Goal: Task Accomplishment & Management: Complete application form

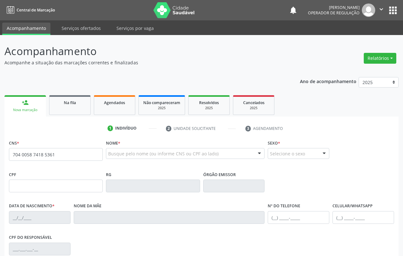
type input "704 0058 7418 5361"
type input "101.704.594-11"
type input "[DATE]"
type input "[PERSON_NAME]"
type input "[PHONE_NUMBER]"
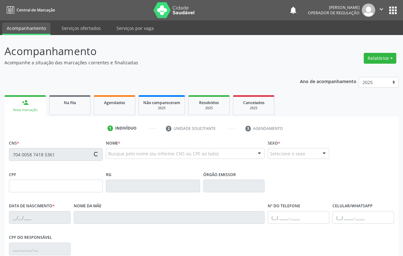
type input "(87) 98805-4859"
type input "S/N"
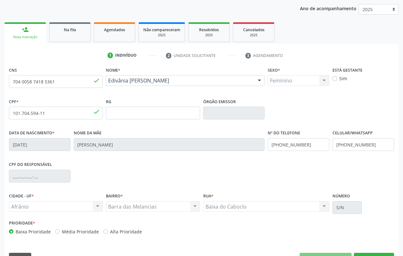
scroll to position [89, 0]
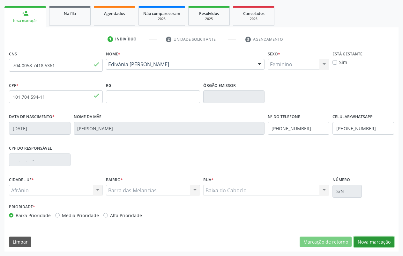
click at [370, 240] on button "Nova marcação" at bounding box center [374, 242] width 40 height 11
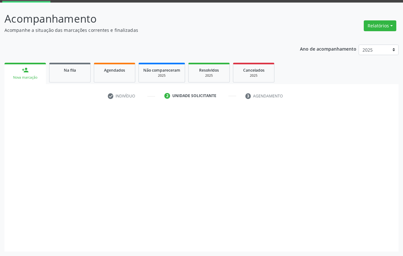
scroll to position [33, 0]
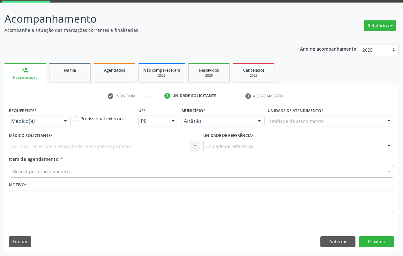
click at [301, 117] on div "Unidade de atendimento" at bounding box center [331, 121] width 126 height 11
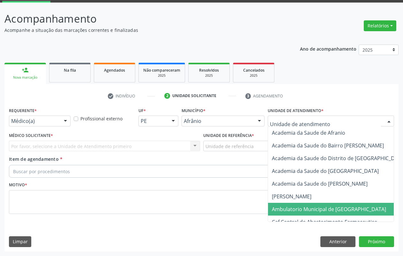
click at [321, 210] on span "Ambulatorio Municipal de [GEOGRAPHIC_DATA]" at bounding box center [329, 209] width 114 height 7
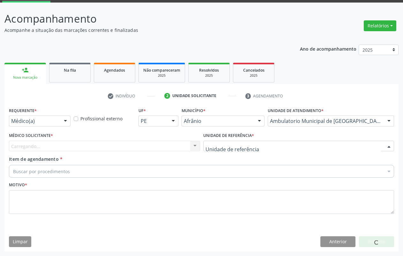
click at [268, 148] on div at bounding box center [298, 146] width 191 height 11
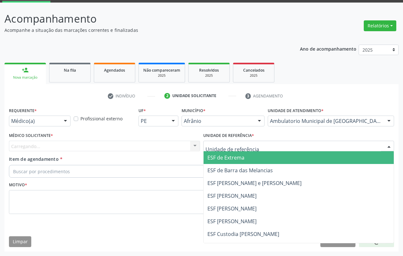
click at [255, 161] on span "ESF de Extrema" at bounding box center [299, 158] width 190 height 13
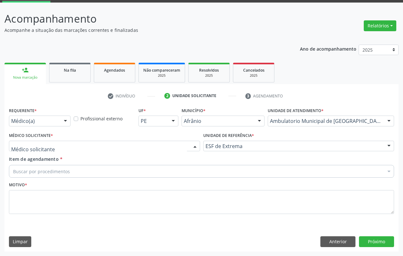
click at [193, 146] on div at bounding box center [195, 146] width 10 height 11
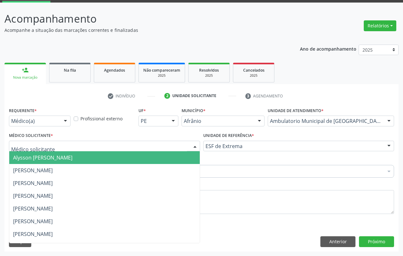
click at [119, 160] on span "Alysson [PERSON_NAME]" at bounding box center [104, 158] width 190 height 13
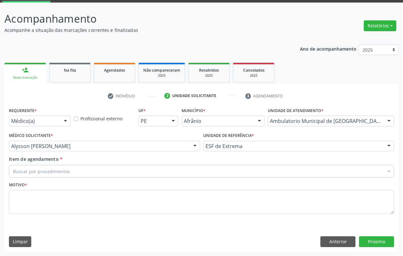
click at [82, 174] on div "Buscar por procedimentos" at bounding box center [201, 171] width 385 height 13
click at [63, 173] on input "Item de agendamento *" at bounding box center [198, 171] width 370 height 13
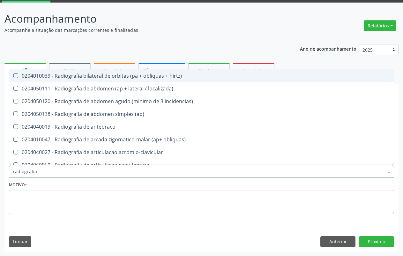
type input "radiografia"
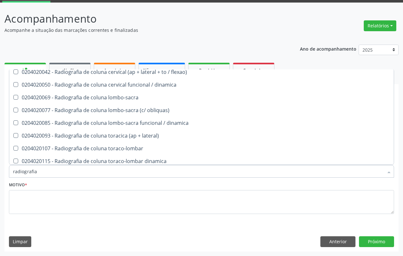
scroll to position [243, 0]
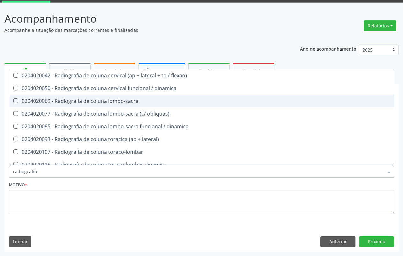
click at [137, 100] on div "0204020069 - Radiografia de coluna lombo-sacra" at bounding box center [201, 101] width 377 height 5
checkbox lombo-sacra "true"
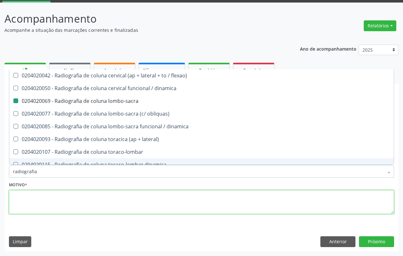
click at [73, 199] on textarea at bounding box center [201, 202] width 385 height 24
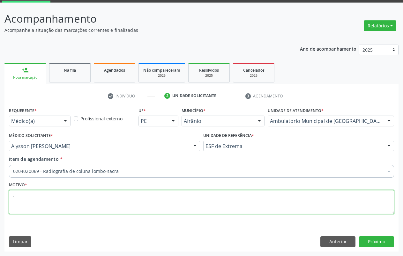
scroll to position [0, 0]
type textarea "."
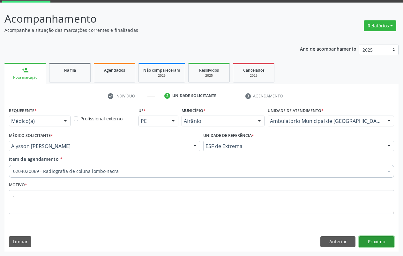
click at [383, 242] on button "Próximo" at bounding box center [376, 242] width 35 height 11
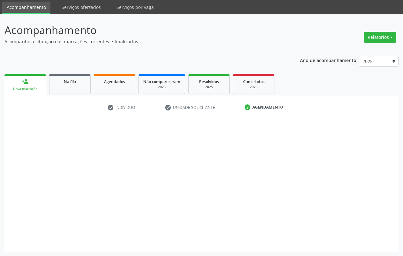
scroll to position [21, 0]
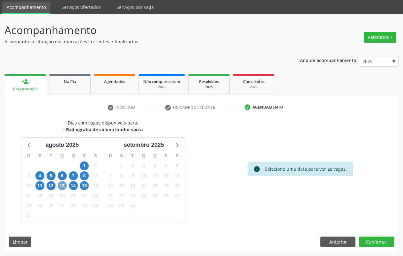
click at [62, 185] on span "13" at bounding box center [62, 186] width 9 height 9
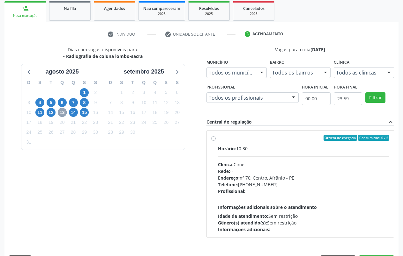
scroll to position [113, 0]
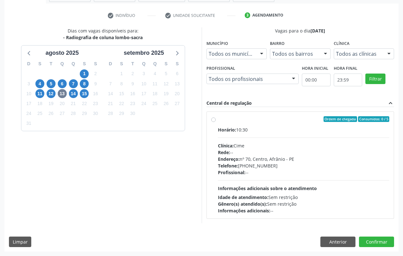
click at [218, 120] on label "Ordem de chegada Consumidos: 0 / 5 Horário: 10:30 Clínica: Cime Rede: -- Endere…" at bounding box center [304, 165] width 172 height 98
click at [213, 120] on input "Ordem de chegada Consumidos: 0 / 5 Horário: 10:30 Clínica: Cime Rede: -- Endere…" at bounding box center [213, 119] width 4 height 6
radio input "true"
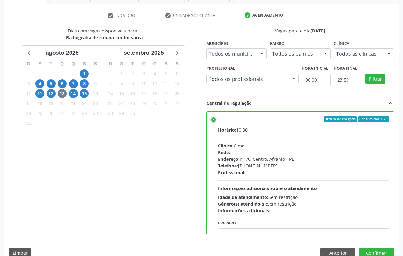
scroll to position [125, 0]
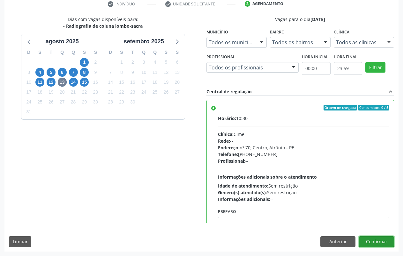
click at [381, 239] on button "Confirmar" at bounding box center [376, 242] width 35 height 11
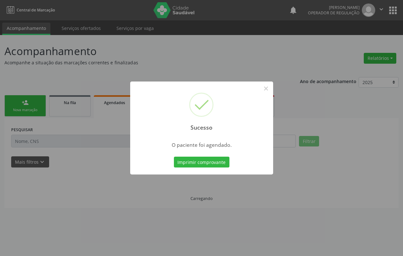
scroll to position [0, 0]
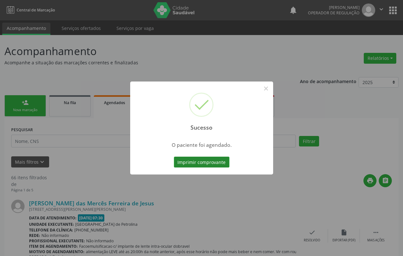
click at [218, 158] on button "Imprimir comprovante" at bounding box center [202, 162] width 56 height 11
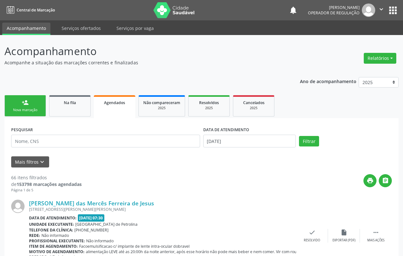
drag, startPoint x: 29, startPoint y: 109, endPoint x: 24, endPoint y: 83, distance: 26.9
click at [29, 109] on div "Nova marcação" at bounding box center [25, 110] width 32 height 5
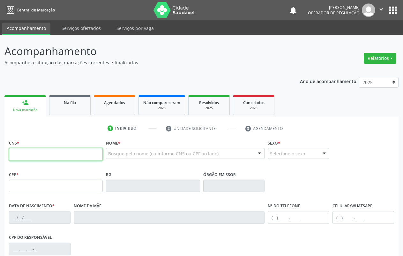
click at [41, 153] on input "text" at bounding box center [56, 154] width 94 height 13
type input "700 0051 6304 5401"
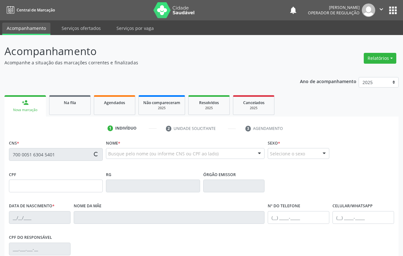
type input "211.292.154-15"
type input "28/12/1961"
type input "Maria Luiza Rodrigues"
type input "(87) 98827-4073"
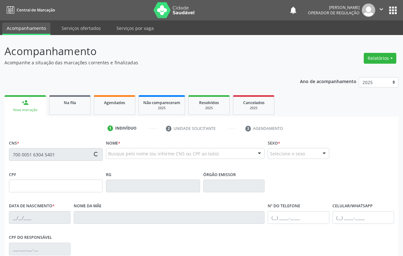
type input "031.829.044-85"
type input "S/N"
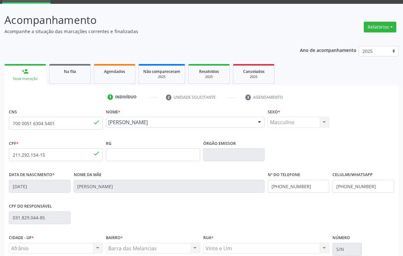
scroll to position [89, 0]
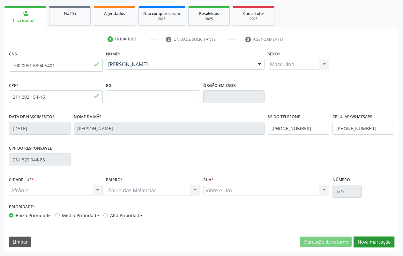
click at [382, 239] on button "Nova marcação" at bounding box center [374, 242] width 40 height 11
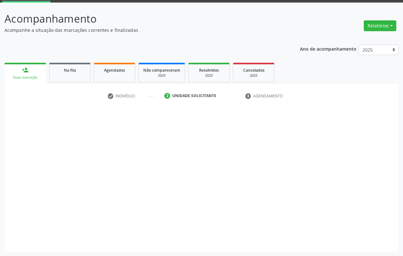
scroll to position [33, 0]
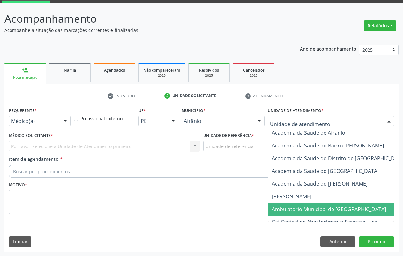
click at [309, 207] on span "Ambulatorio Municipal de [GEOGRAPHIC_DATA]" at bounding box center [329, 209] width 114 height 7
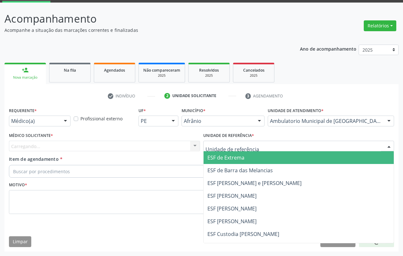
drag, startPoint x: 251, startPoint y: 163, endPoint x: 106, endPoint y: 147, distance: 146.0
click at [249, 163] on span "ESF de Extrema" at bounding box center [299, 158] width 190 height 13
click at [106, 147] on div "Carregando..." at bounding box center [104, 146] width 191 height 11
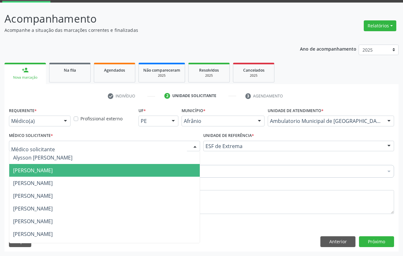
click at [100, 175] on span "[PERSON_NAME]" at bounding box center [104, 170] width 190 height 13
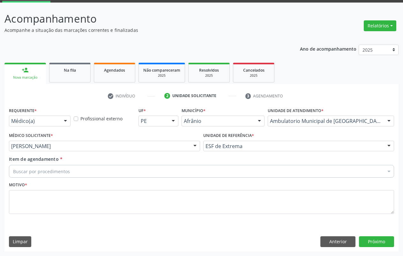
click at [70, 173] on div "Buscar por procedimentos" at bounding box center [201, 171] width 385 height 13
click at [13, 171] on input "Item de agendamento *" at bounding box center [13, 171] width 0 height 13
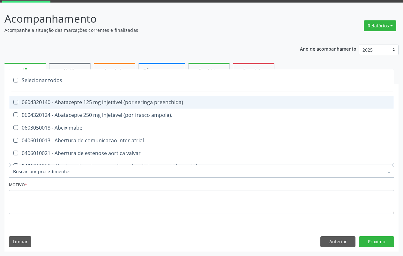
click at [64, 171] on input "Item de agendamento *" at bounding box center [198, 171] width 370 height 13
type input "radiografia de to"
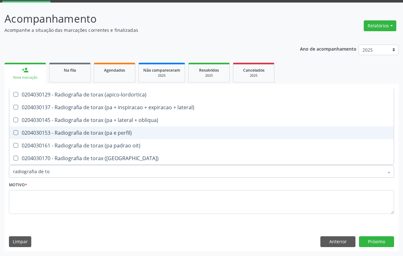
click at [119, 132] on div "0204030153 - Radiografia de torax (pa e perfil)" at bounding box center [201, 132] width 377 height 5
checkbox perfil\) "true"
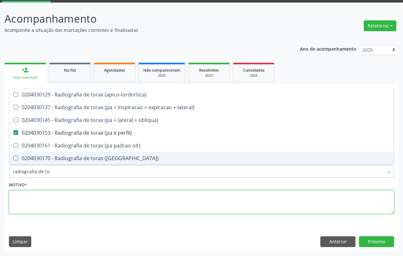
click at [64, 202] on textarea at bounding box center [201, 202] width 385 height 24
type textarea "."
checkbox lateral\) "true"
checkbox perfil\) "false"
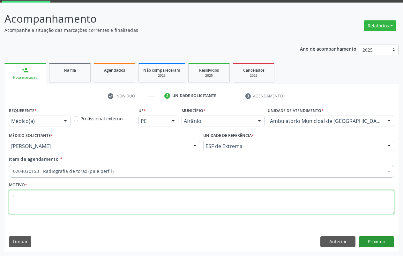
type textarea "."
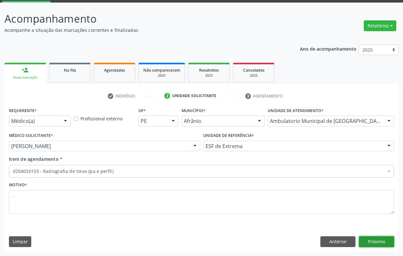
click at [372, 241] on button "Próximo" at bounding box center [376, 242] width 35 height 11
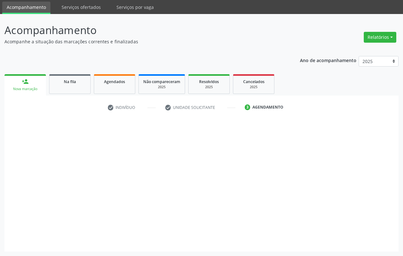
scroll to position [21, 0]
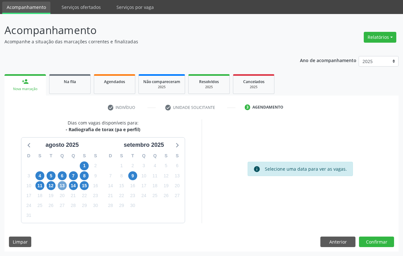
click at [60, 186] on span "13" at bounding box center [62, 186] width 9 height 9
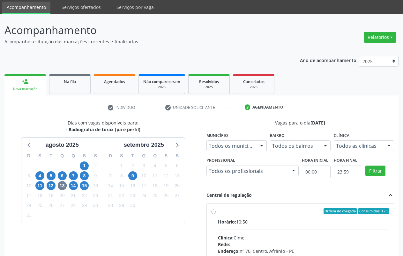
click at [254, 218] on label "Ordem de chegada Consumidos: 1 / 5 Horário: 10:50 Clínica: Cime Rede: -- Endere…" at bounding box center [304, 258] width 172 height 98
click at [216, 214] on input "Ordem de chegada Consumidos: 1 / 5 Horário: 10:50 Clínica: Cime Rede: -- Endere…" at bounding box center [213, 212] width 4 height 6
radio input "true"
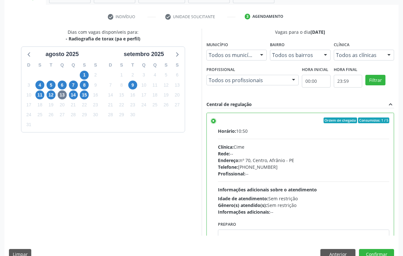
scroll to position [125, 0]
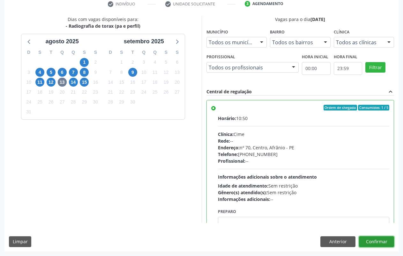
click at [382, 242] on button "Confirmar" at bounding box center [376, 242] width 35 height 11
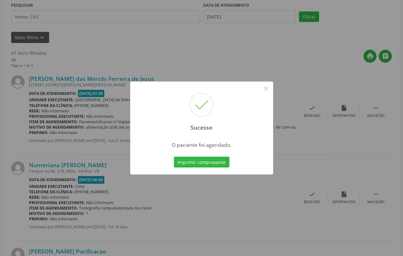
scroll to position [0, 0]
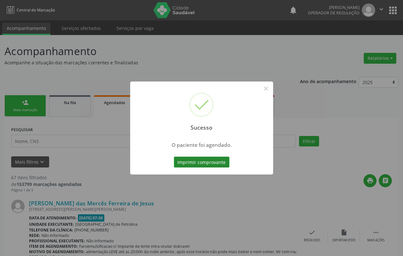
click at [193, 165] on button "Imprimir comprovante" at bounding box center [202, 162] width 56 height 11
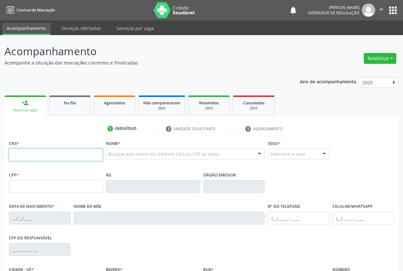
click at [32, 154] on input "text" at bounding box center [56, 154] width 94 height 13
type input "700 7099 9573 7580"
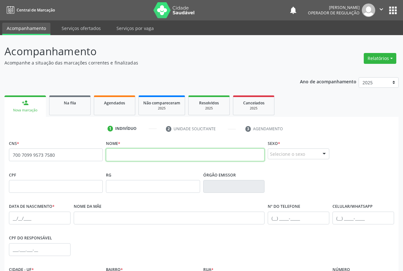
click at [121, 157] on input "text" at bounding box center [185, 154] width 159 height 13
type input "p"
type input "[PERSON_NAME]"
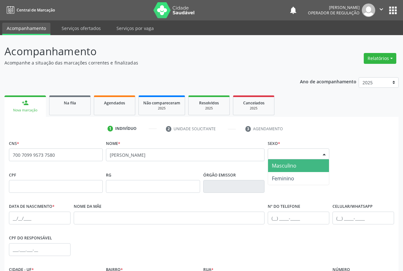
click at [322, 154] on div at bounding box center [324, 154] width 10 height 11
click at [290, 169] on span "Masculino" at bounding box center [298, 165] width 61 height 13
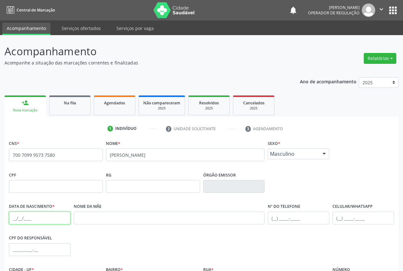
click at [12, 216] on input "text" at bounding box center [40, 217] width 62 height 13
type input "[DATE]"
click at [82, 216] on input "text" at bounding box center [169, 217] width 191 height 13
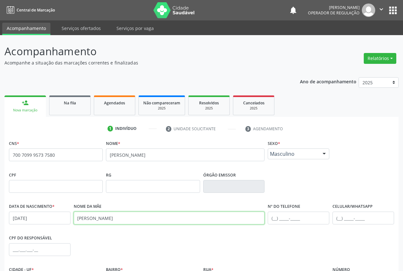
click at [126, 217] on input "[PERSON_NAME]" at bounding box center [169, 217] width 191 height 13
type input "[PERSON_NAME]"
click at [338, 218] on input "text" at bounding box center [363, 217] width 62 height 13
type input "("
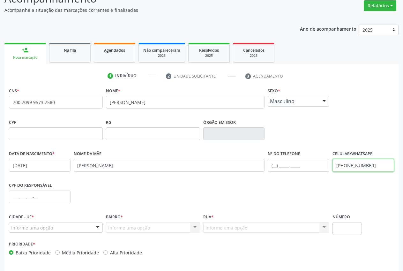
scroll to position [56, 0]
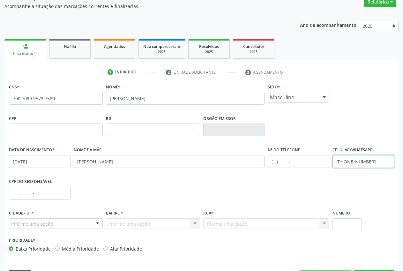
type input "[PHONE_NUMBER]"
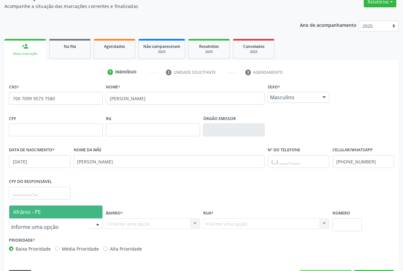
click at [39, 213] on span "Afrânio - PE" at bounding box center [27, 211] width 28 height 7
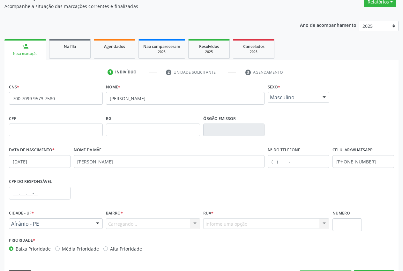
click at [120, 226] on div "Carregando... Nenhum resultado encontrado para: " " Nenhuma opção encontrada. D…" at bounding box center [153, 223] width 94 height 11
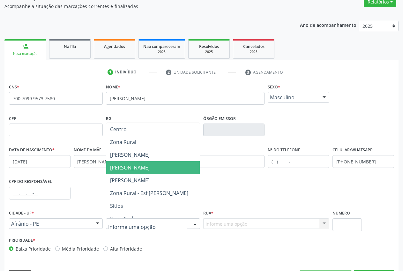
click at [134, 165] on span "[PERSON_NAME]" at bounding box center [130, 167] width 40 height 7
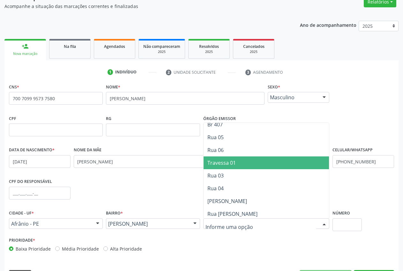
scroll to position [70, 0]
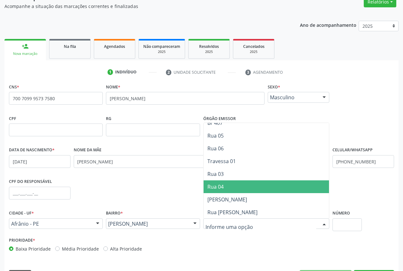
click at [241, 188] on span "Rua 04" at bounding box center [267, 186] width 126 height 13
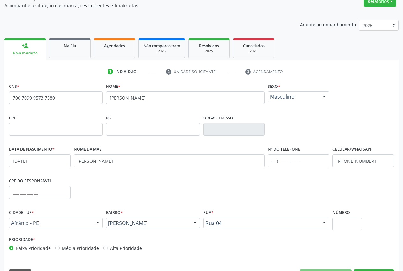
scroll to position [75, 0]
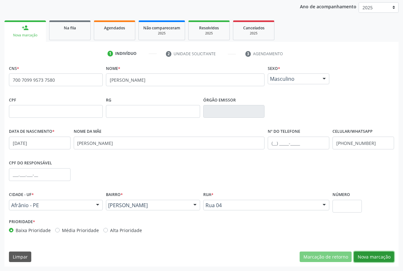
click at [378, 259] on button "Nova marcação" at bounding box center [374, 256] width 40 height 11
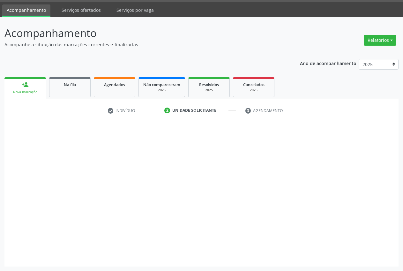
scroll to position [18, 0]
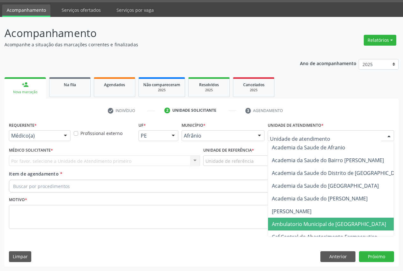
click at [317, 224] on span "Ambulatorio Municipal de [GEOGRAPHIC_DATA]" at bounding box center [329, 223] width 114 height 7
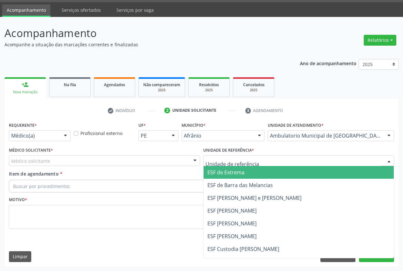
drag, startPoint x: 242, startPoint y: 173, endPoint x: 83, endPoint y: 161, distance: 159.9
click at [241, 174] on span "ESF de Extrema" at bounding box center [225, 172] width 37 height 7
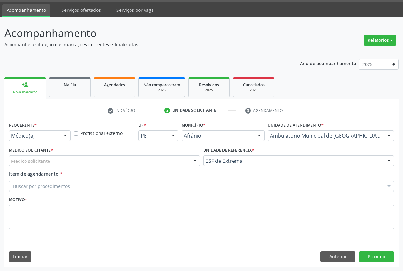
click at [72, 161] on div "Médico solicitante" at bounding box center [104, 160] width 191 height 11
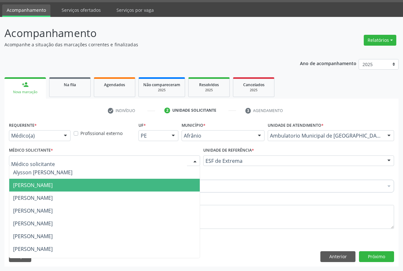
click at [53, 184] on span "[PERSON_NAME]" at bounding box center [33, 185] width 40 height 7
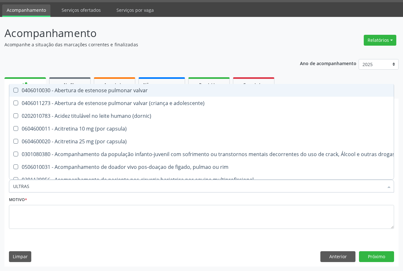
type input "ULTRASS"
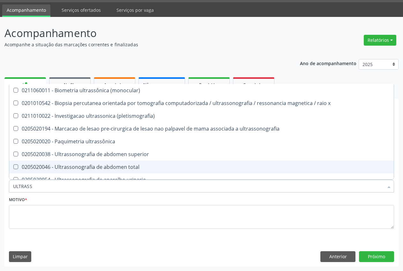
click at [141, 167] on div "0205020046 - Ultrassonografia de abdomen total" at bounding box center [201, 166] width 377 height 5
checkbox total "true"
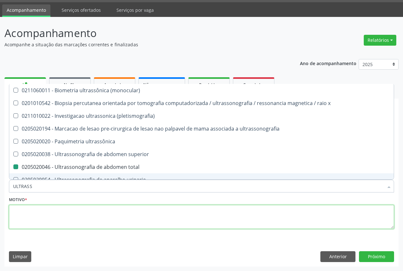
click at [46, 212] on textarea at bounding box center [201, 217] width 385 height 24
type textarea "."
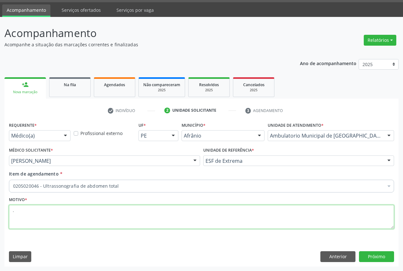
checkbox total "true"
checkbox inter-atrial "false"
type textarea "."
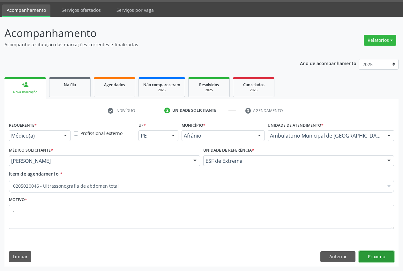
click at [379, 254] on button "Próximo" at bounding box center [376, 256] width 35 height 11
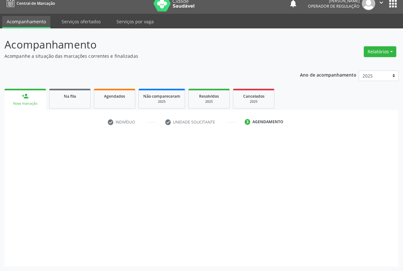
scroll to position [7, 0]
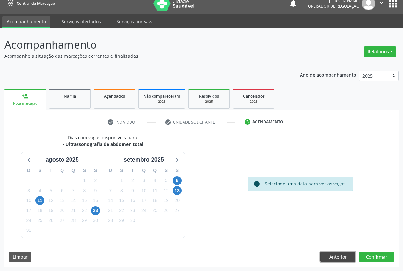
click at [333, 258] on button "Anterior" at bounding box center [337, 256] width 35 height 11
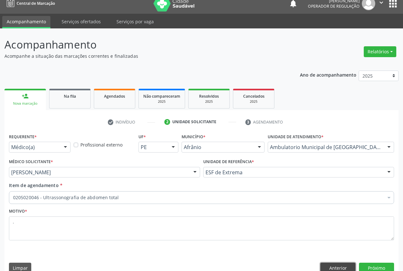
click at [332, 269] on button "Anterior" at bounding box center [337, 268] width 35 height 11
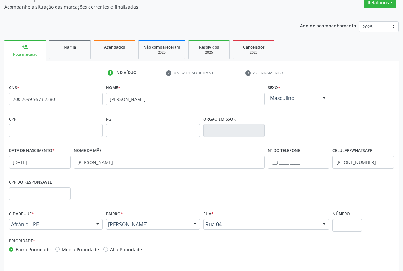
scroll to position [75, 0]
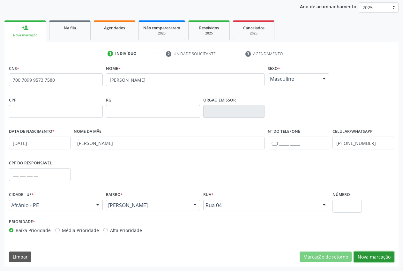
click at [378, 259] on button "Nova marcação" at bounding box center [374, 256] width 40 height 11
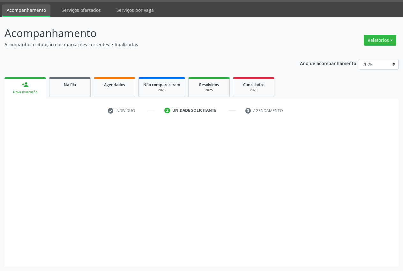
scroll to position [18, 0]
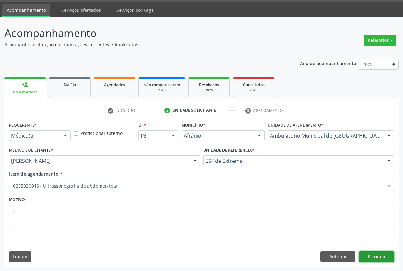
click at [378, 255] on button "Próximo" at bounding box center [376, 256] width 35 height 11
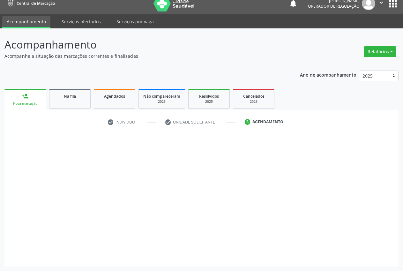
scroll to position [7, 0]
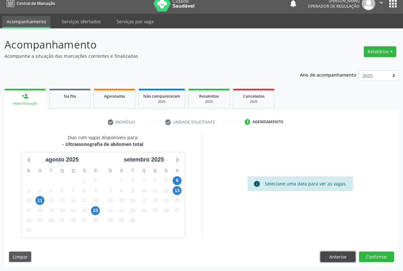
click at [341, 254] on button "Anterior" at bounding box center [337, 256] width 35 height 11
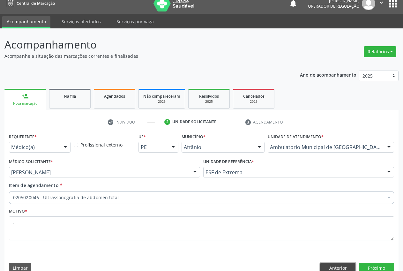
click at [342, 271] on button "Anterior" at bounding box center [337, 268] width 35 height 11
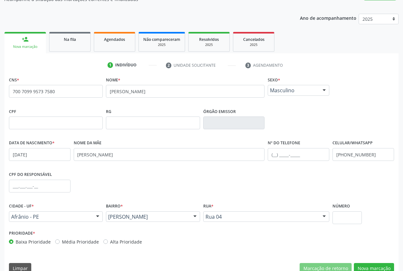
scroll to position [75, 0]
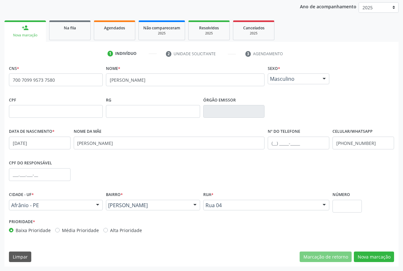
click at [9, 66] on label "CNS *" at bounding box center [14, 68] width 10 height 10
drag, startPoint x: 21, startPoint y: 66, endPoint x: 33, endPoint y: 58, distance: 14.0
click at [33, 58] on ul "1 Indivíduo 2 Unidade solicitante 3 Agendamento" at bounding box center [201, 53] width 394 height 11
click at [381, 256] on button "Nova marcação" at bounding box center [374, 256] width 40 height 11
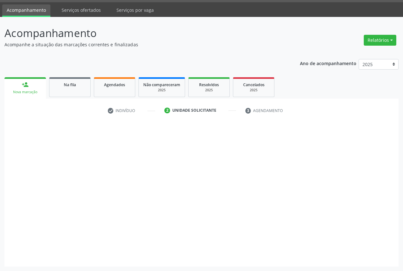
scroll to position [18, 0]
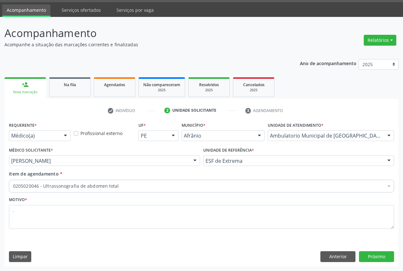
drag, startPoint x: 3, startPoint y: 44, endPoint x: 135, endPoint y: 44, distance: 132.1
click at [135, 44] on div "Acompanhamento Acompanhe a situação das marcações correntes e finalizadas Relat…" at bounding box center [201, 144] width 403 height 254
click at [148, 48] on p "Acompanhe a situação das marcações correntes e finalizadas" at bounding box center [142, 44] width 276 height 7
click at [383, 254] on button "Próximo" at bounding box center [376, 256] width 35 height 11
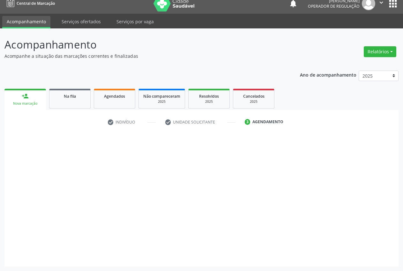
scroll to position [7, 0]
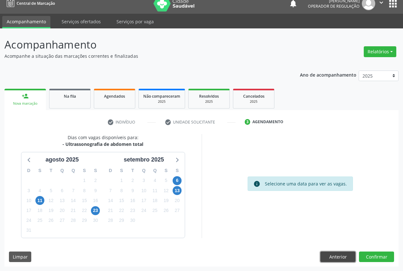
click at [337, 259] on button "Anterior" at bounding box center [337, 256] width 35 height 11
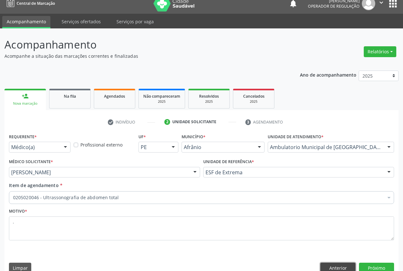
click at [337, 267] on button "Anterior" at bounding box center [337, 268] width 35 height 11
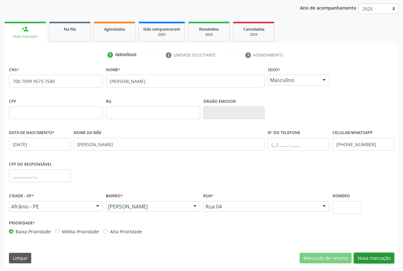
click at [367, 259] on button "Nova marcação" at bounding box center [374, 258] width 40 height 11
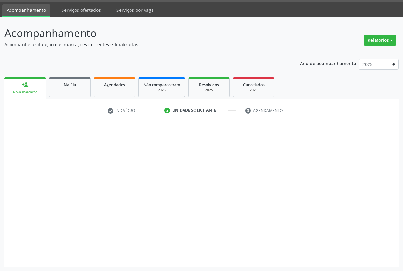
scroll to position [18, 0]
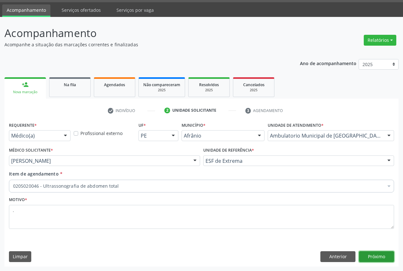
click at [381, 256] on button "Próximo" at bounding box center [376, 256] width 35 height 11
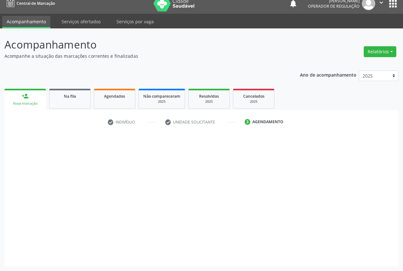
scroll to position [7, 0]
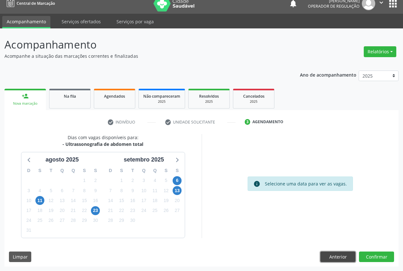
click at [337, 258] on button "Anterior" at bounding box center [337, 256] width 35 height 11
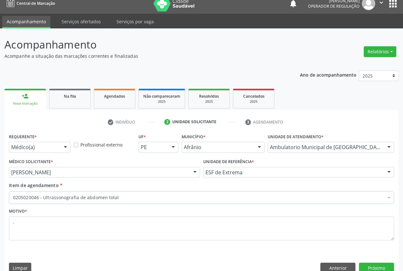
click at [337, 258] on div "Requerente * Médico(a) Médico(a) Enfermeiro(a) Paciente Nenhum resultado encont…" at bounding box center [201, 205] width 394 height 146
drag, startPoint x: 337, startPoint y: 260, endPoint x: 337, endPoint y: 265, distance: 4.8
click at [337, 265] on div "Requerente * Médico(a) Médico(a) Enfermeiro(a) Paciente Nenhum resultado encont…" at bounding box center [201, 205] width 394 height 146
click at [338, 266] on button "Anterior" at bounding box center [337, 268] width 35 height 11
